Goal: Task Accomplishment & Management: Manage account settings

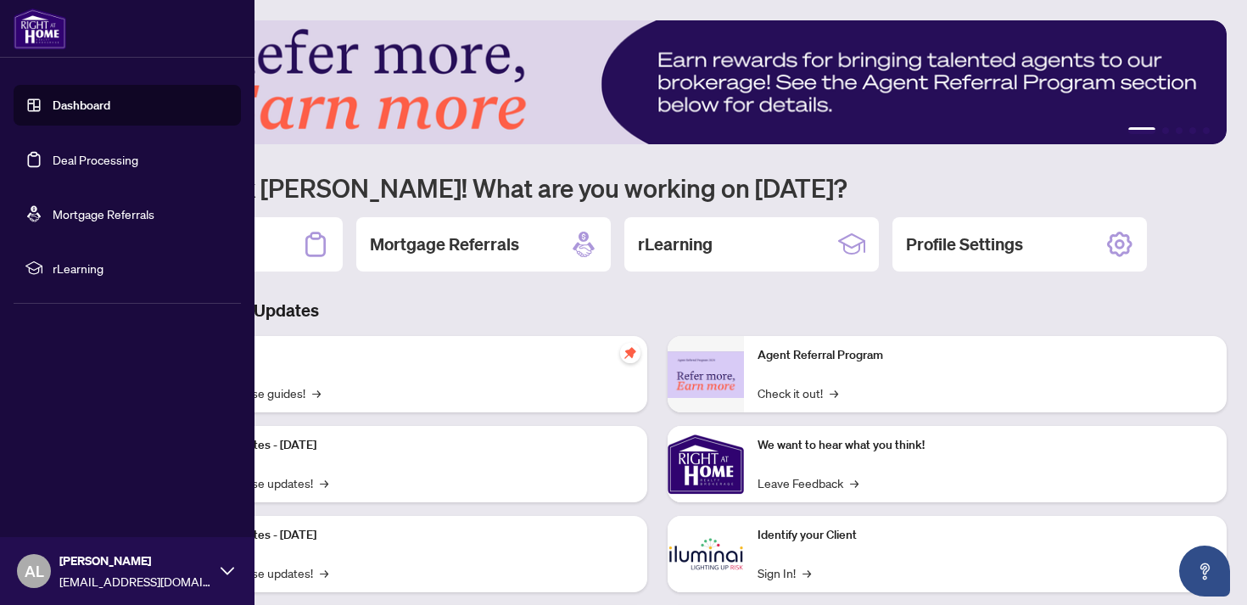
click at [142, 138] on ul "Dashboard Deal Processing Mortgage Referrals rLearning" at bounding box center [127, 187] width 227 height 204
click at [134, 152] on link "Deal Processing" at bounding box center [96, 159] width 86 height 15
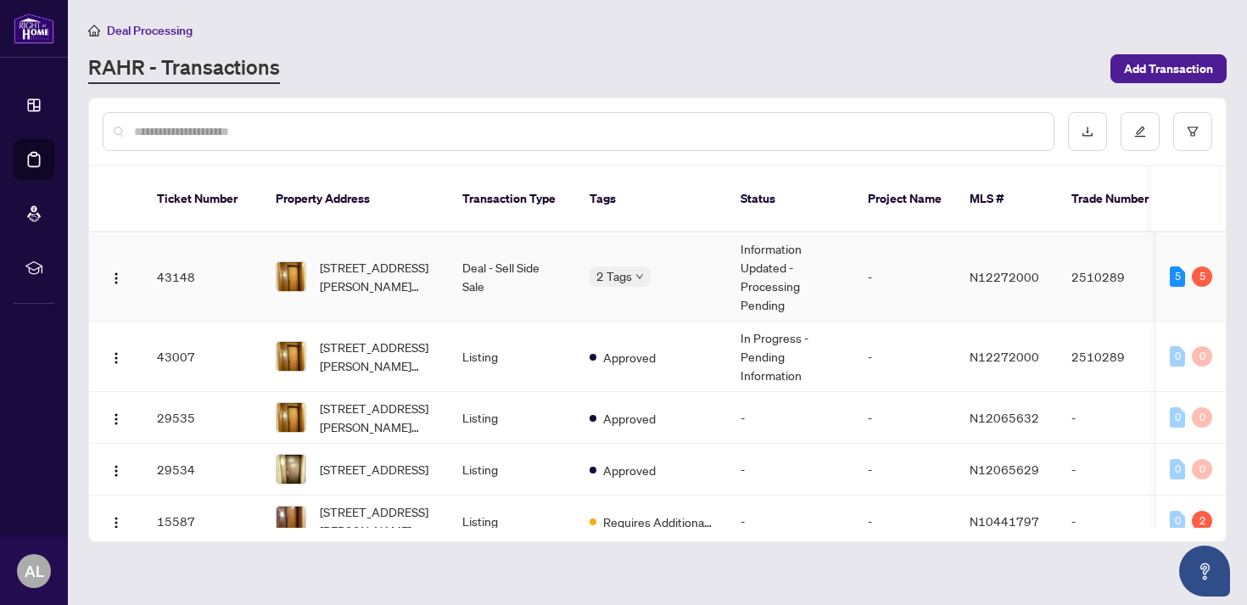
click at [683, 266] on div "2 Tags" at bounding box center [651, 276] width 124 height 20
click at [664, 266] on div "2 Tags" at bounding box center [651, 276] width 124 height 20
click at [377, 276] on td "[STREET_ADDRESS][PERSON_NAME][PERSON_NAME]" at bounding box center [355, 276] width 187 height 89
